Goal: Task Accomplishment & Management: Complete application form

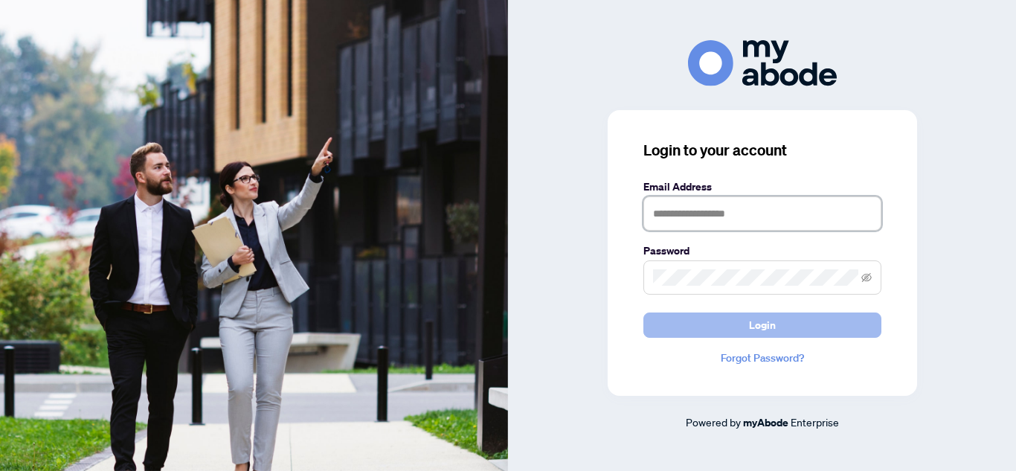
type input "**********"
click at [709, 325] on button "Login" at bounding box center [762, 324] width 238 height 25
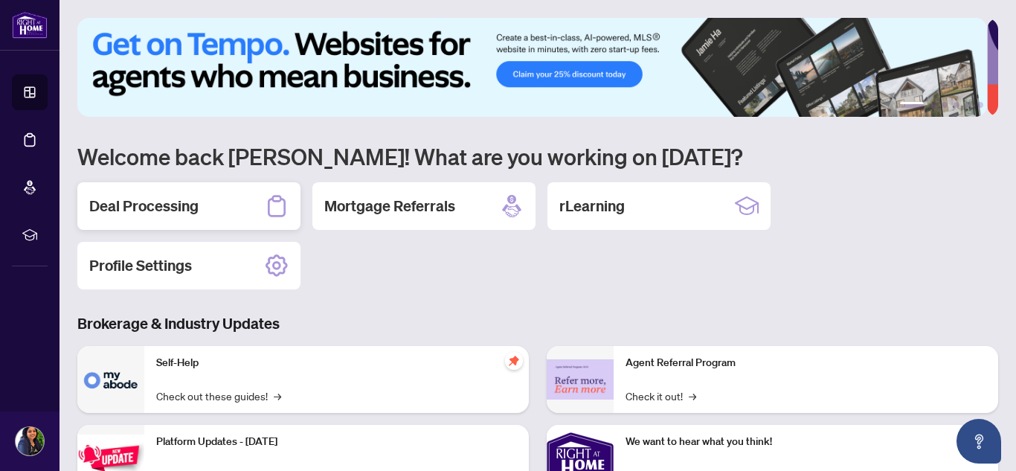
click at [205, 208] on div "Deal Processing" at bounding box center [188, 206] width 223 height 48
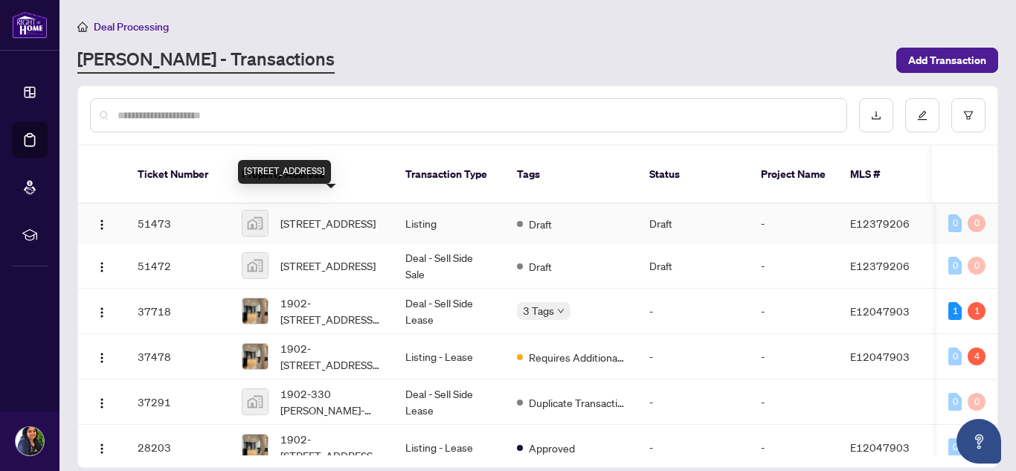
click at [303, 216] on span "25-25 Fieldnest Crescent, Whitby, ON, Canada" at bounding box center [327, 223] width 95 height 16
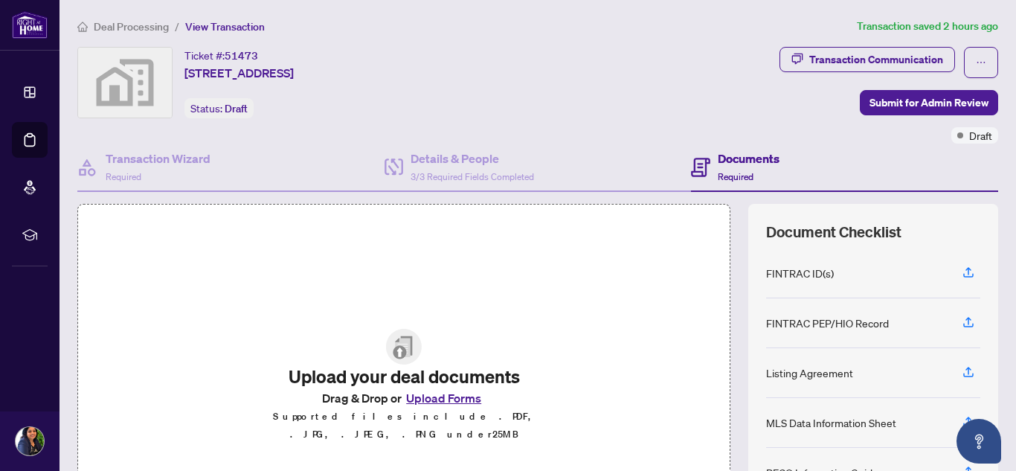
click at [412, 408] on button "Upload Forms" at bounding box center [444, 397] width 84 height 19
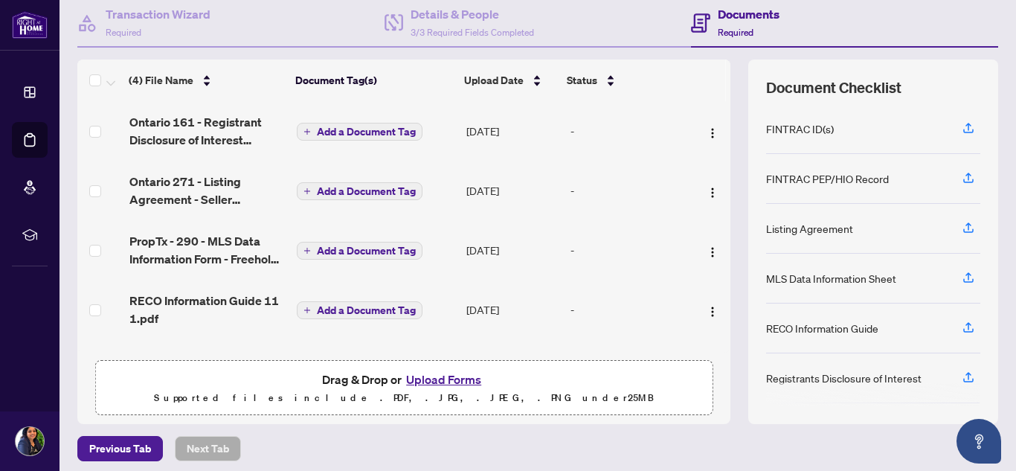
scroll to position [152, 0]
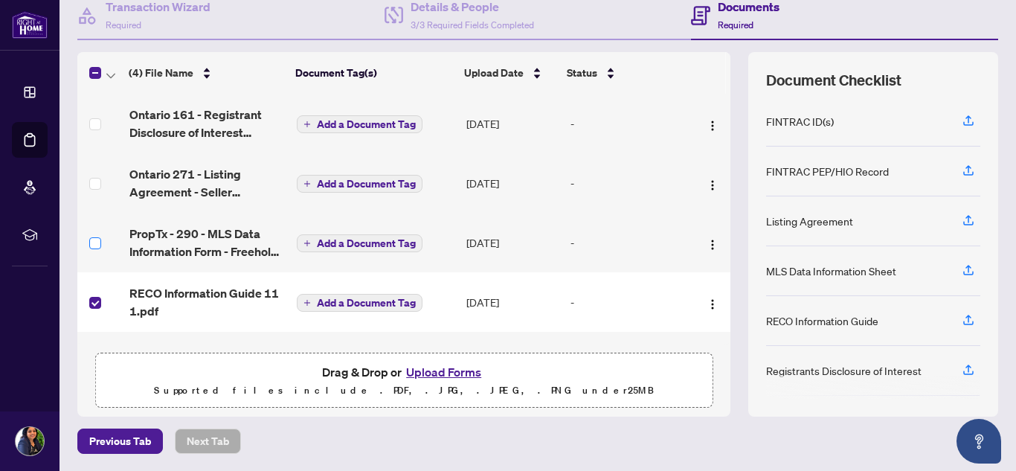
click at [97, 249] on label at bounding box center [95, 243] width 12 height 16
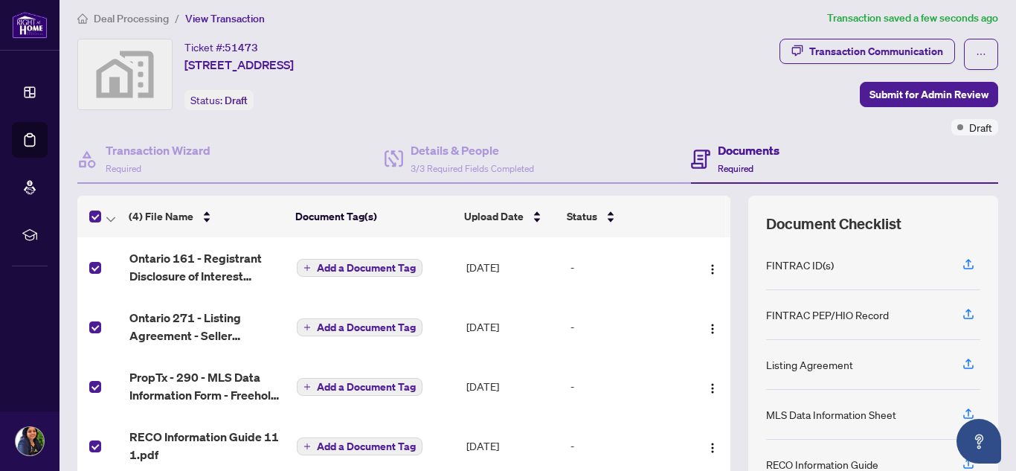
scroll to position [0, 0]
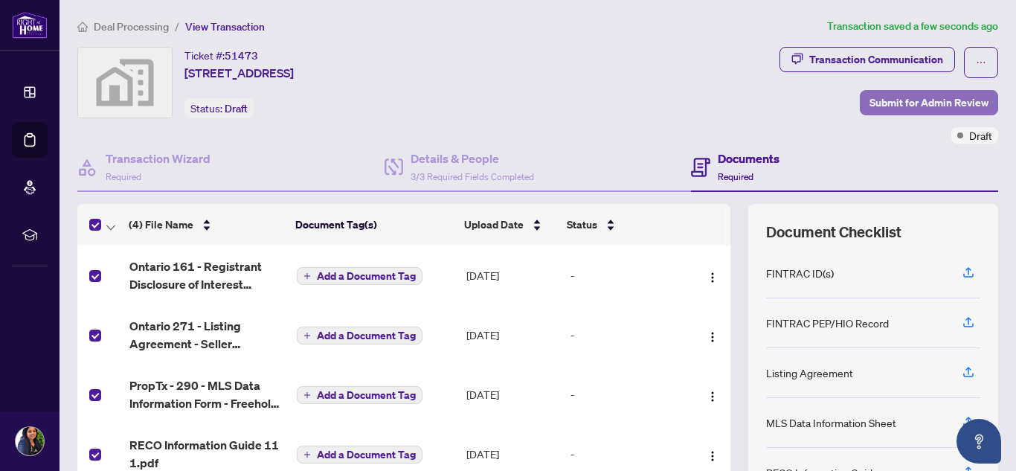
click at [886, 100] on span "Submit for Admin Review" at bounding box center [929, 103] width 119 height 24
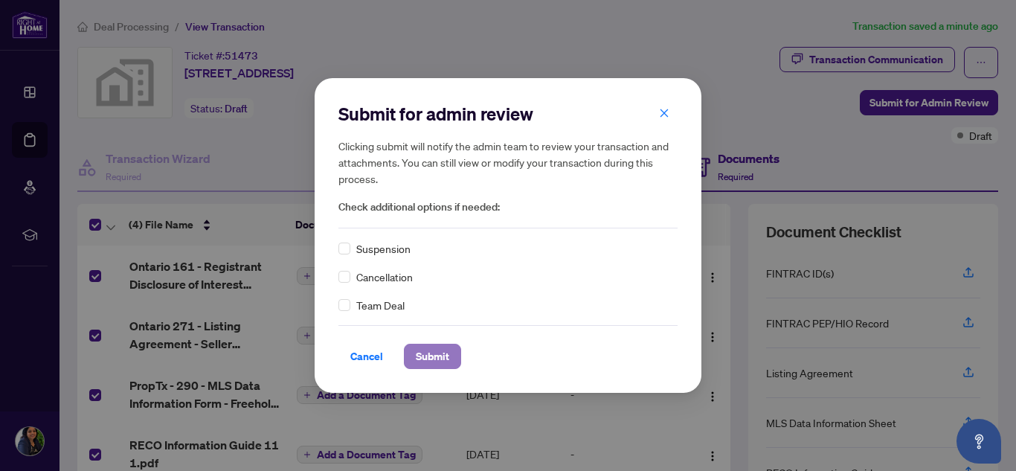
click at [425, 362] on span "Submit" at bounding box center [432, 356] width 33 height 24
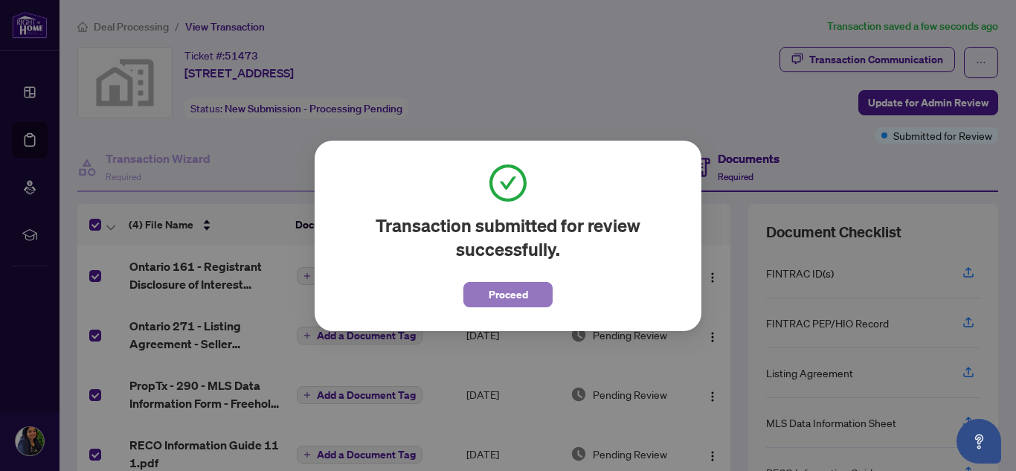
click at [511, 295] on span "Proceed" at bounding box center [508, 295] width 39 height 24
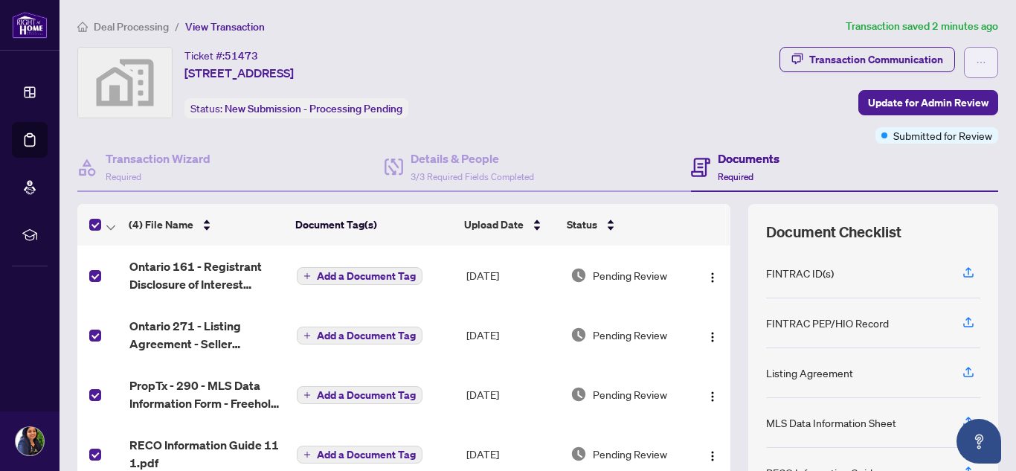
click at [977, 59] on button "button" at bounding box center [981, 62] width 34 height 31
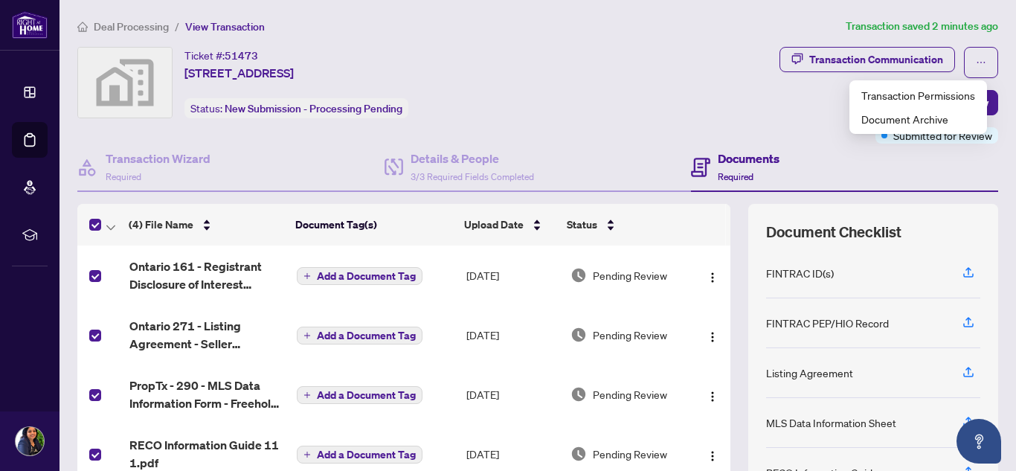
scroll to position [152, 0]
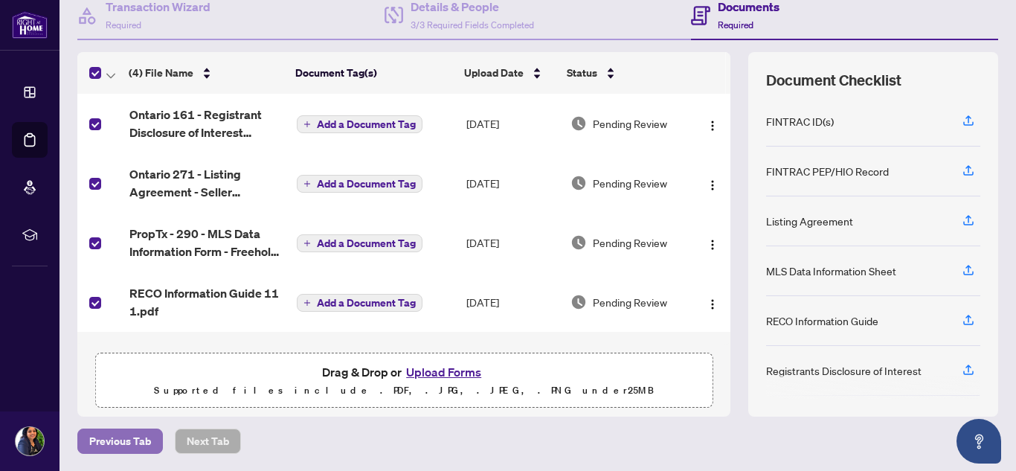
click at [123, 443] on span "Previous Tab" at bounding box center [120, 441] width 62 height 24
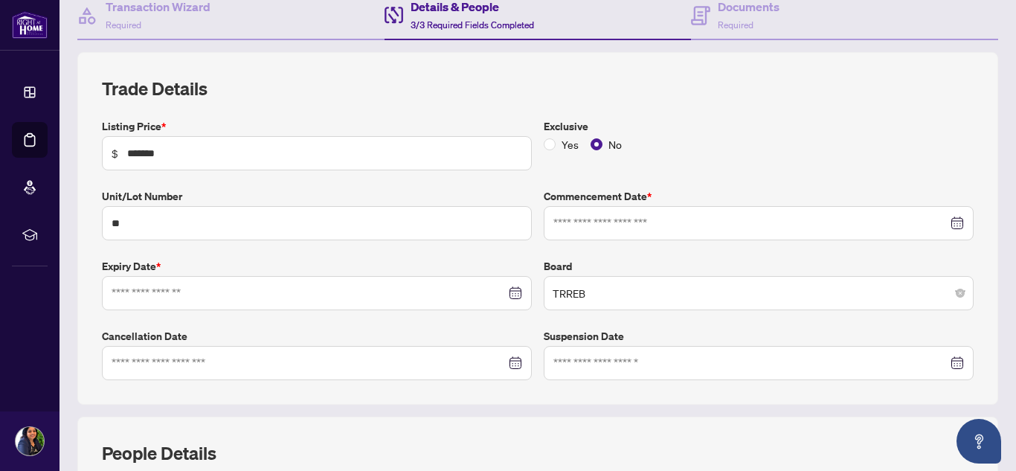
type input "**********"
click at [131, 228] on input "**" at bounding box center [317, 223] width 430 height 34
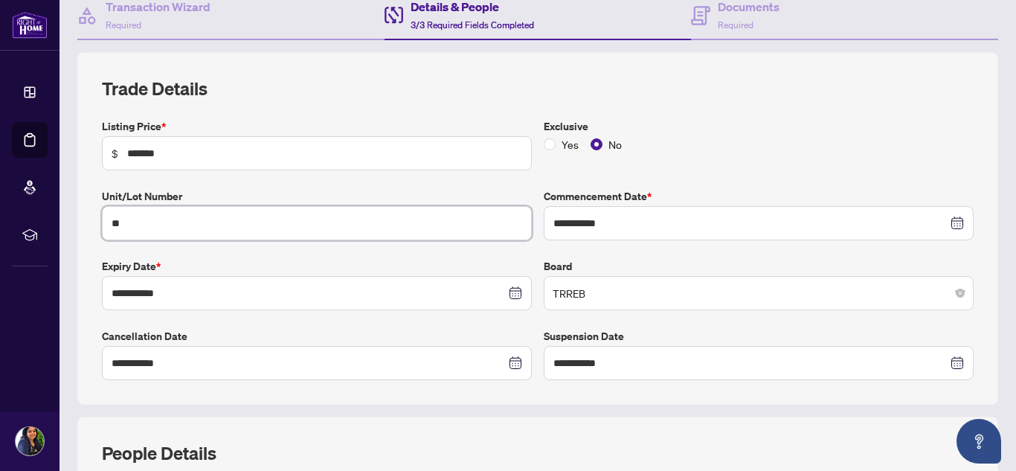
type input "*"
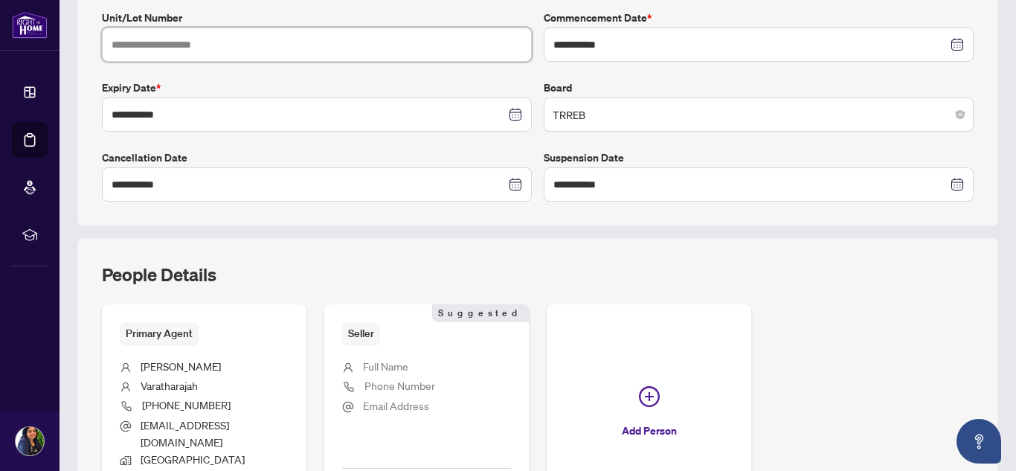
scroll to position [447, 0]
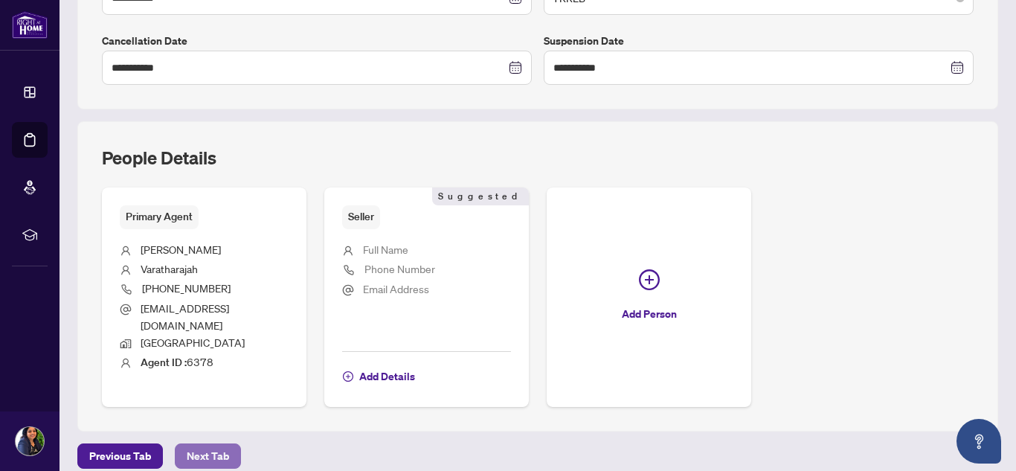
click at [199, 444] on span "Next Tab" at bounding box center [208, 456] width 42 height 24
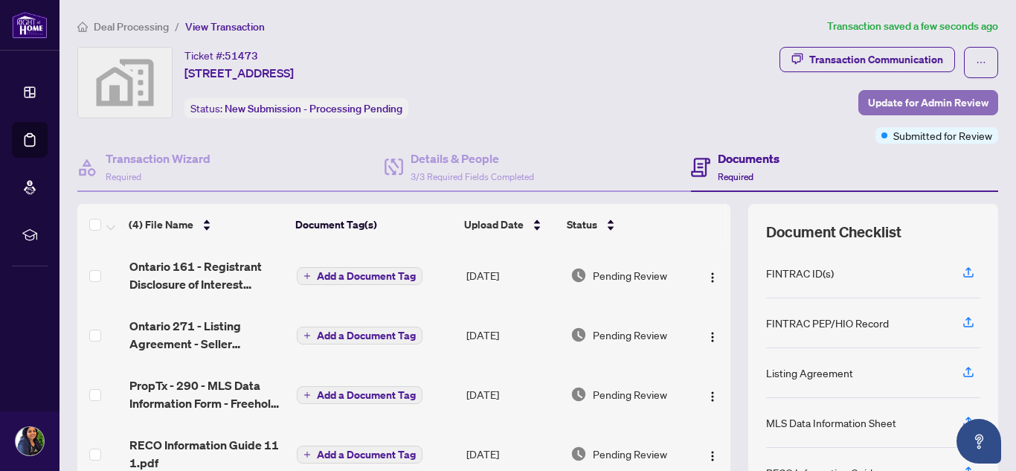
click at [890, 103] on span "Update for Admin Review" at bounding box center [928, 103] width 121 height 24
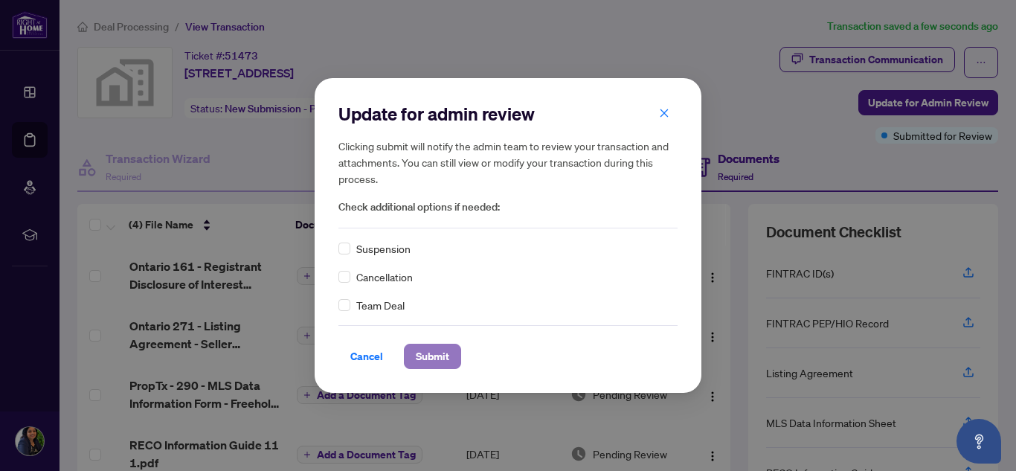
click at [429, 363] on span "Submit" at bounding box center [432, 356] width 33 height 24
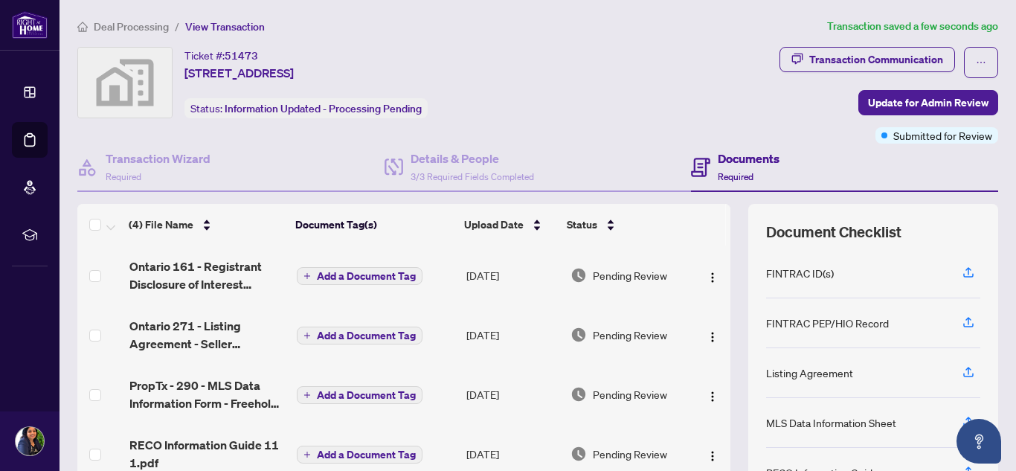
click at [429, 363] on td "Add a Document Tag" at bounding box center [376, 335] width 170 height 60
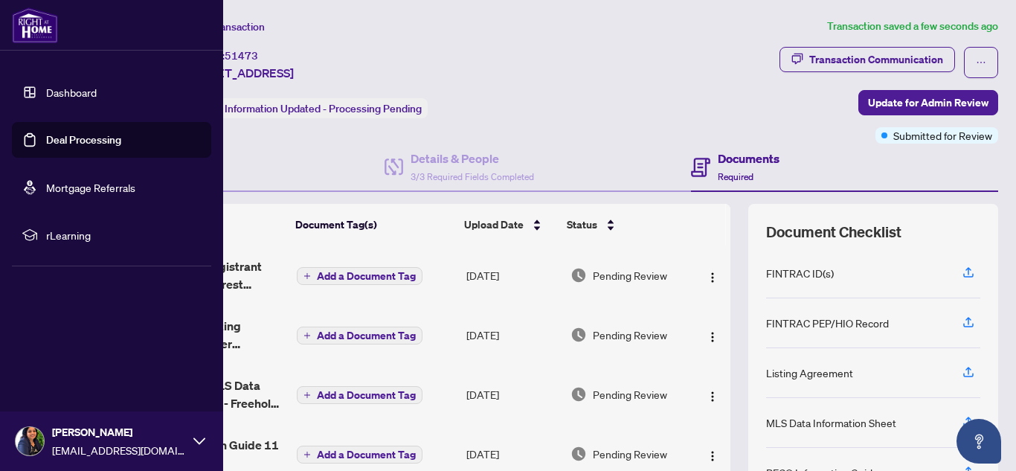
click at [25, 27] on img at bounding box center [35, 25] width 46 height 36
